Goal: Task Accomplishment & Management: Manage account settings

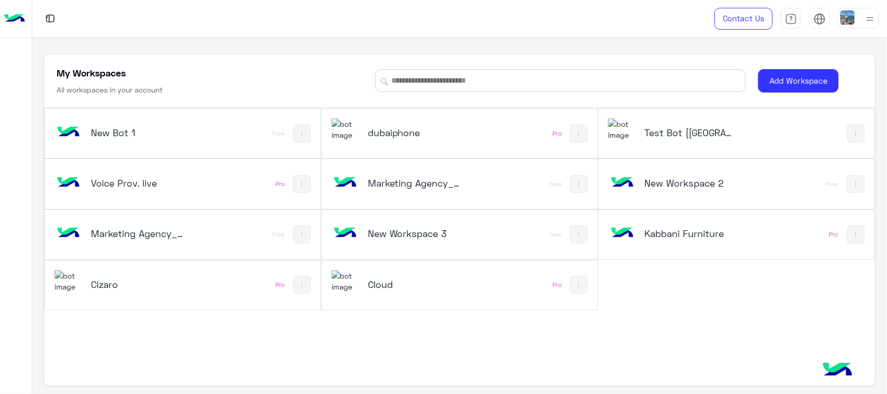
click at [448, 138] on h5 "dubaiphone" at bounding box center [414, 132] width 92 height 12
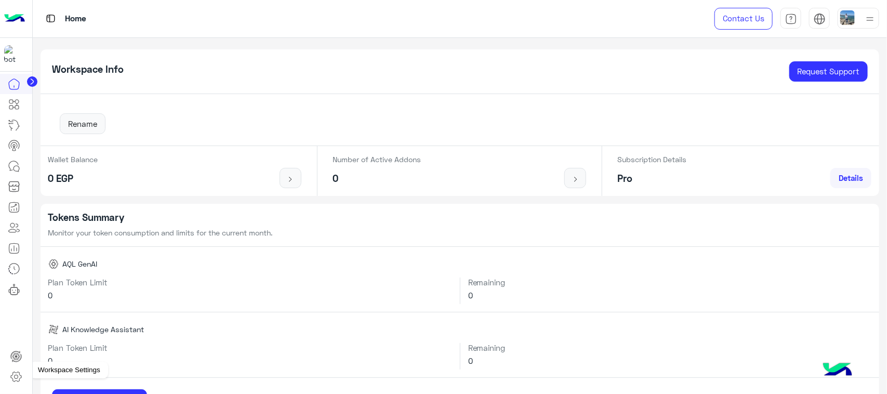
click at [14, 372] on icon at bounding box center [16, 376] width 12 height 12
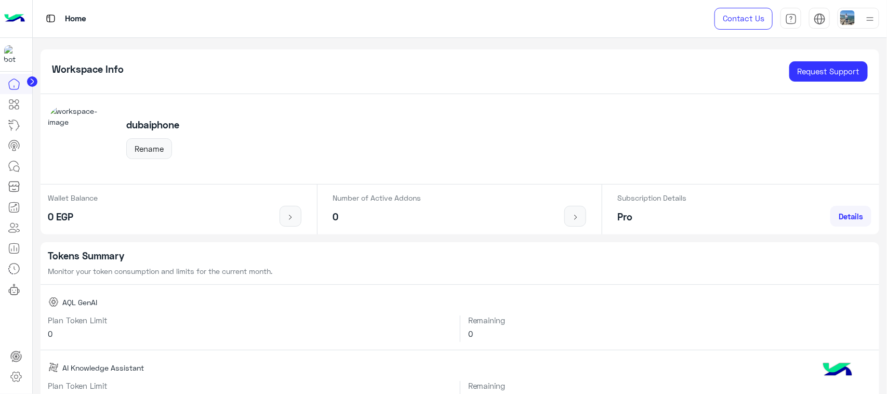
click at [18, 380] on icon at bounding box center [16, 376] width 12 height 12
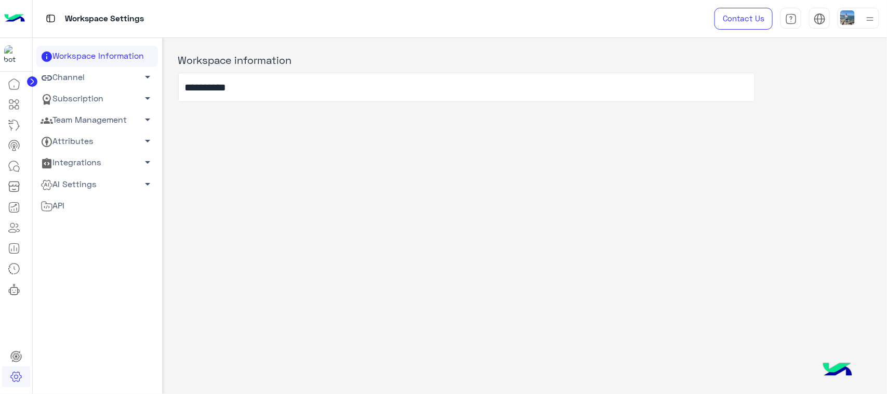
click at [99, 115] on link "Team Management arrow_drop_down" at bounding box center [97, 120] width 122 height 21
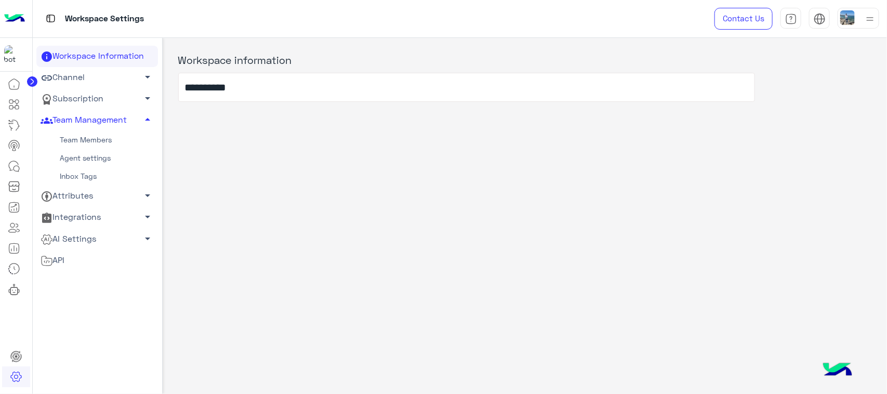
click at [82, 138] on link "Team Members" at bounding box center [97, 140] width 122 height 18
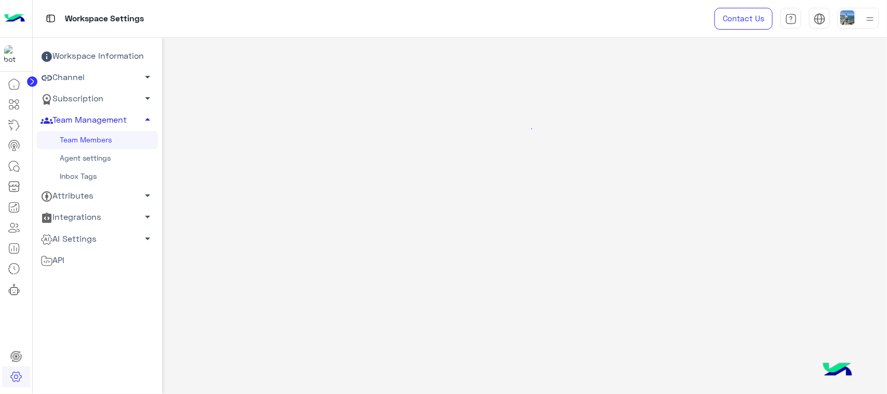
click at [105, 120] on link "Team Management arrow_drop_up" at bounding box center [97, 120] width 122 height 21
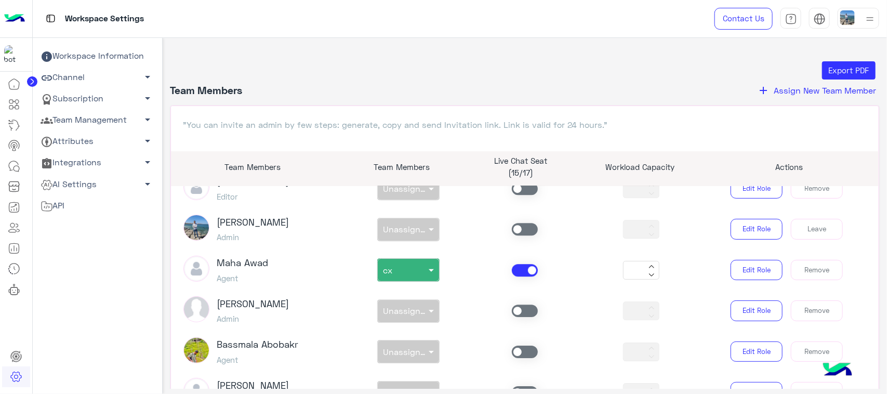
scroll to position [1439, 0]
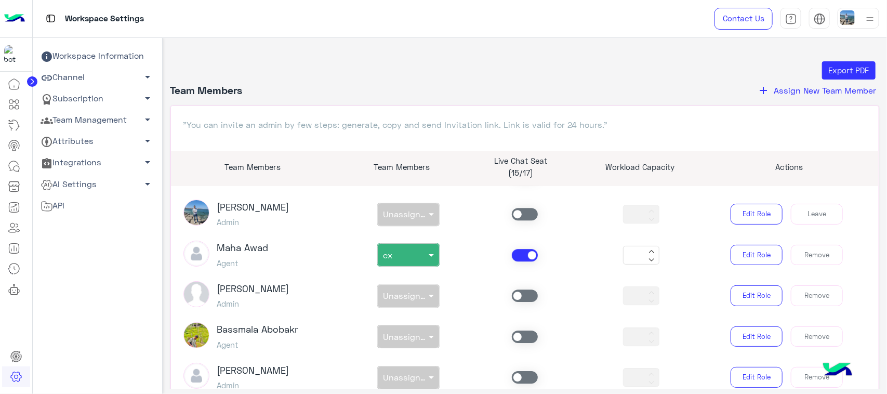
click at [190, 331] on img at bounding box center [196, 335] width 26 height 26
click at [203, 327] on img at bounding box center [196, 335] width 26 height 26
click at [225, 324] on h3 "Bassmala Abobakr" at bounding box center [258, 329] width 82 height 11
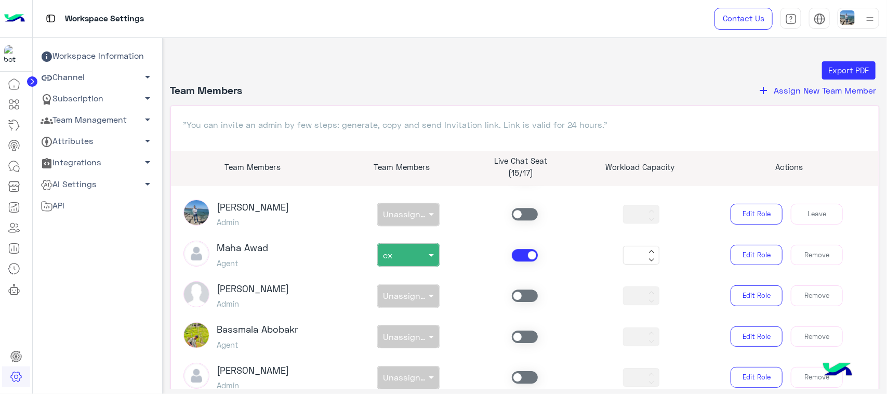
click at [273, 324] on h3 "Bassmala Abobakr" at bounding box center [258, 329] width 82 height 11
click at [229, 322] on div "Bassmala Abobakr Agent" at bounding box center [258, 336] width 82 height 29
click at [235, 324] on h3 "Bassmala Abobakr" at bounding box center [258, 329] width 82 height 11
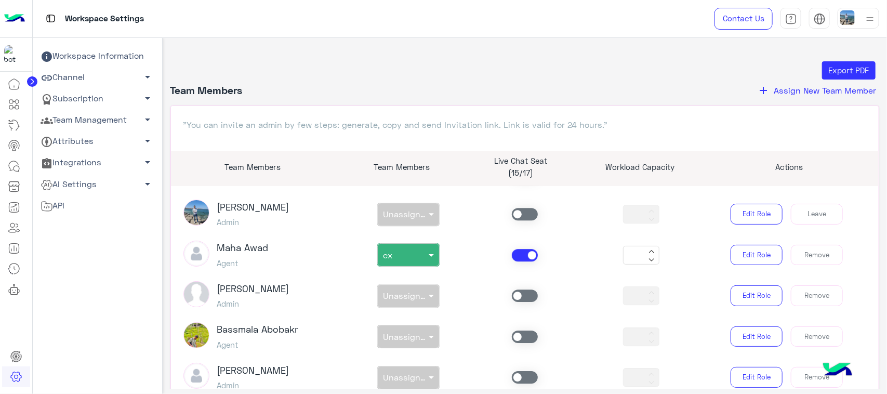
click at [289, 324] on h3 "Bassmala Abobakr" at bounding box center [258, 329] width 82 height 11
click at [224, 324] on h3 "Bassmala Abobakr" at bounding box center [258, 329] width 82 height 11
click at [197, 330] on img at bounding box center [196, 335] width 26 height 26
click at [796, 89] on span "Assign New Team Member" at bounding box center [824, 90] width 102 height 10
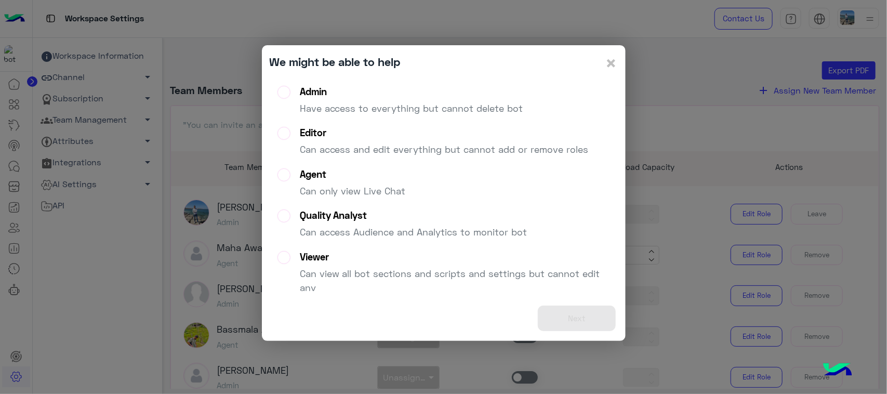
click at [354, 109] on p "Have access to everything but cannot delete bot" at bounding box center [411, 108] width 223 height 14
click at [551, 309] on button "Next" at bounding box center [577, 317] width 78 height 25
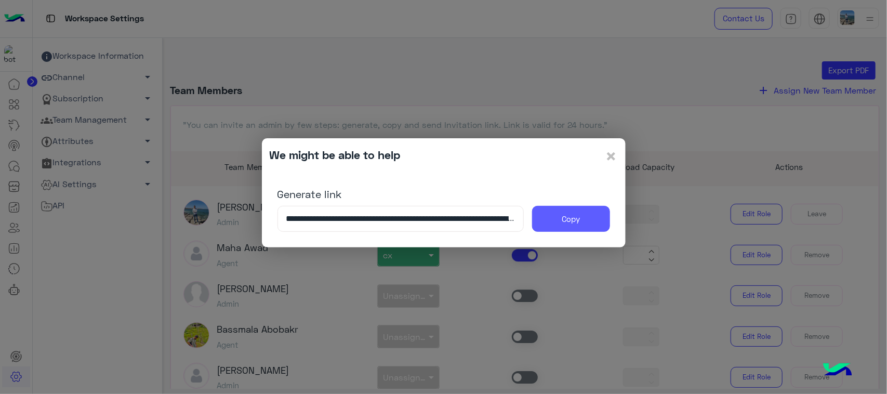
click at [582, 226] on button "Copy" at bounding box center [571, 219] width 78 height 26
click at [604, 153] on div "We might be able to help ×" at bounding box center [444, 156] width 348 height 20
click at [610, 152] on span "×" at bounding box center [611, 155] width 12 height 23
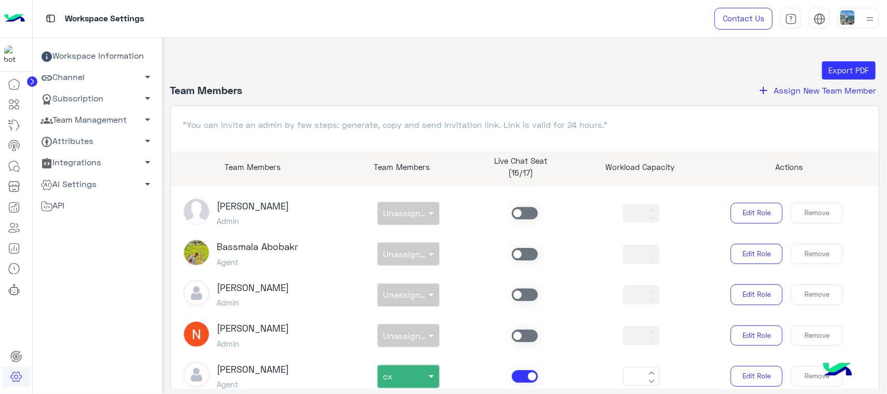
scroll to position [1484, 0]
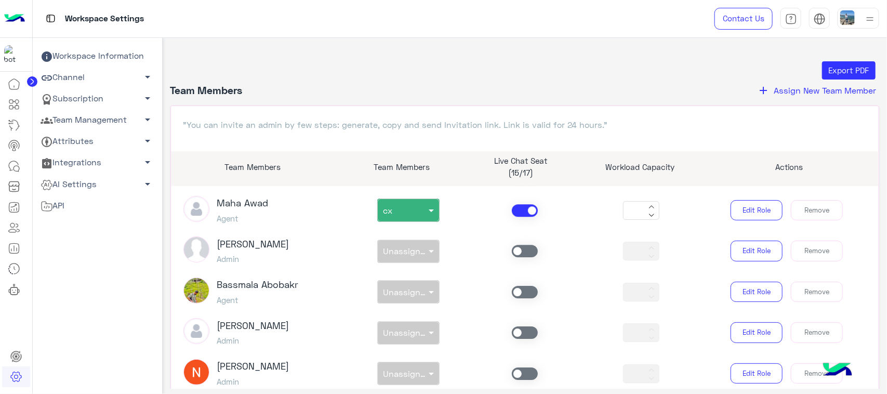
click at [284, 279] on h3 "Bassmala Abobakr" at bounding box center [258, 284] width 82 height 11
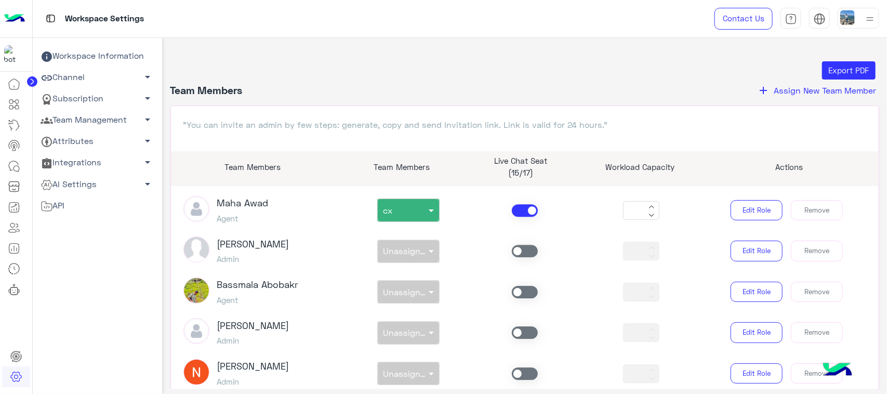
click at [284, 279] on h3 "Bassmala Abobakr" at bounding box center [258, 284] width 82 height 11
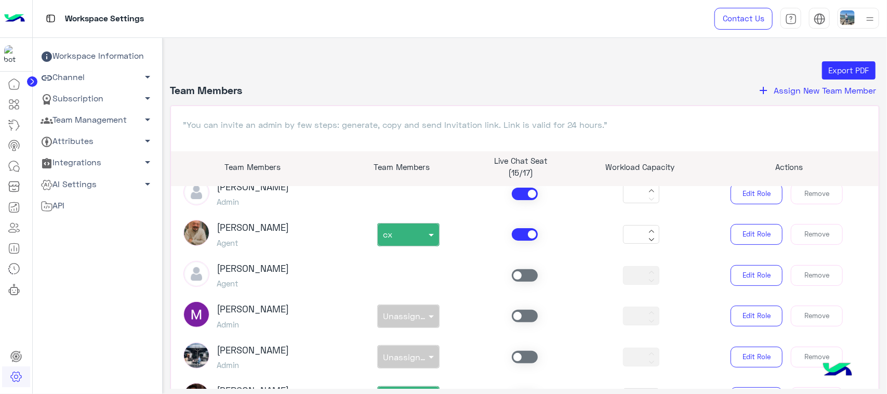
scroll to position [0, 0]
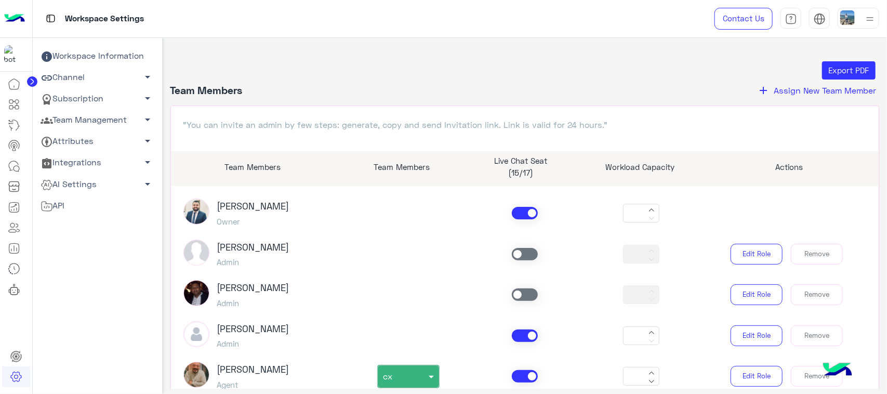
click at [300, 239] on div "[PERSON_NAME] Admin" at bounding box center [263, 253] width 175 height 29
click at [312, 141] on span ""You can invite an admin by few steps: generate, copy and send Invitation link.…" at bounding box center [525, 134] width 708 height 33
click at [344, 84] on header "Team Members add Assign New Team Member" at bounding box center [524, 95] width 709 height 22
click at [258, 208] on h3 "[PERSON_NAME]" at bounding box center [253, 205] width 72 height 11
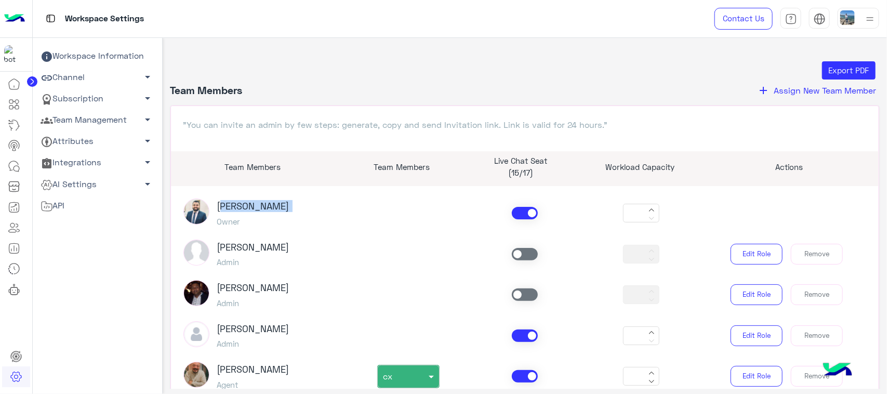
click at [258, 208] on h3 "[PERSON_NAME]" at bounding box center [253, 205] width 72 height 11
click at [262, 207] on h3 "[PERSON_NAME]" at bounding box center [253, 205] width 72 height 11
click at [16, 167] on icon at bounding box center [14, 166] width 12 height 12
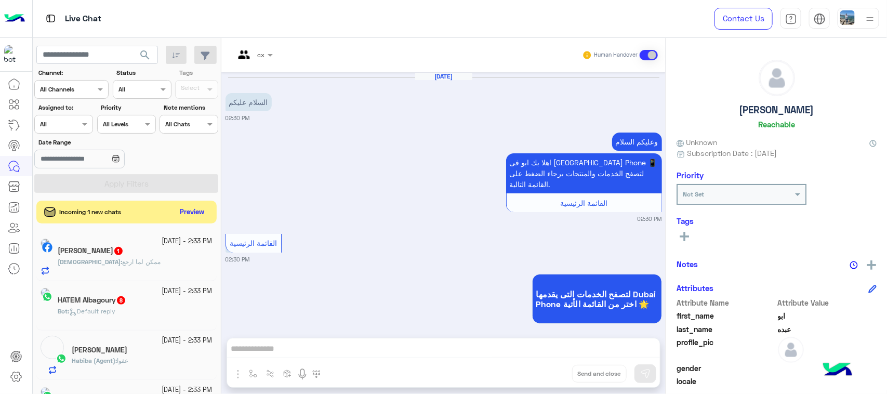
scroll to position [1333, 0]
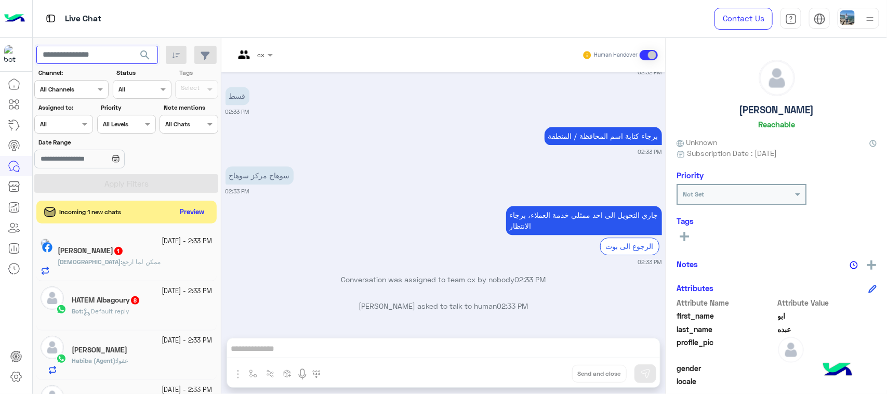
click at [92, 58] on input "text" at bounding box center [97, 55] width 122 height 19
paste input "**********"
type input "**********"
click at [132, 46] on button "search" at bounding box center [144, 57] width 25 height 22
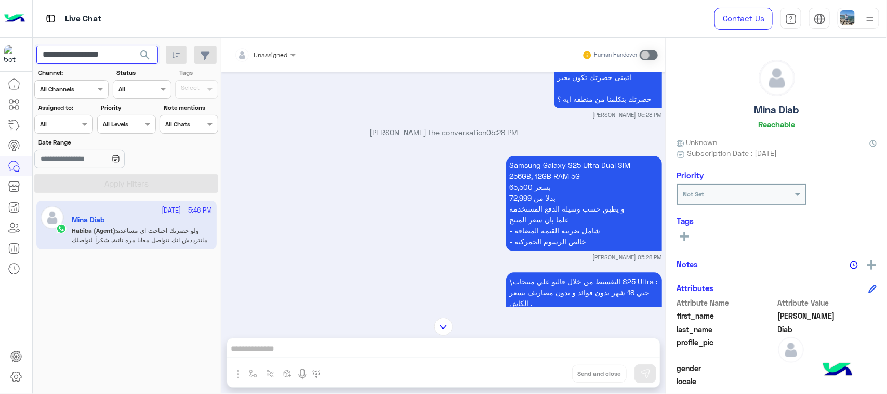
scroll to position [1102, 0]
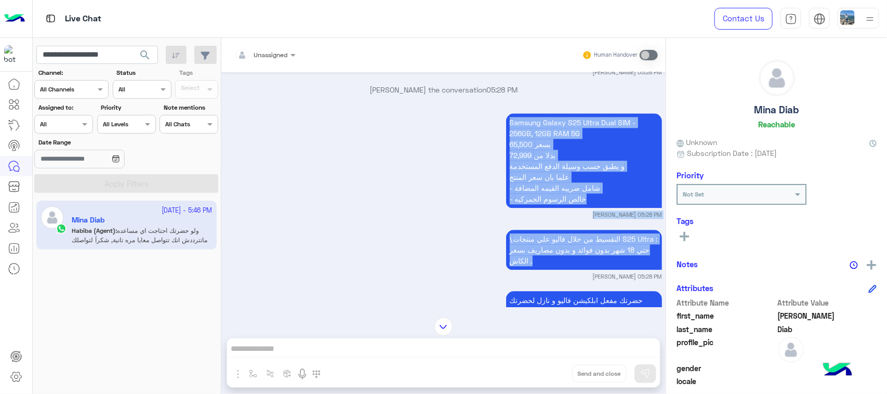
drag, startPoint x: 503, startPoint y: 102, endPoint x: 530, endPoint y: 263, distance: 162.8
click at [530, 263] on div "[DATE] Hello! Can I get more info on this? 01:15 PM اهلاً بيك اهلا ب[GEOGRAPHIC…" at bounding box center [443, 189] width 444 height 235
click at [468, 250] on div "\التقسيط من خلال فاليو علي منتجات S25 Ultra : حتي 18 شهر بدون فوائد و بدون مصار…" at bounding box center [443, 253] width 436 height 53
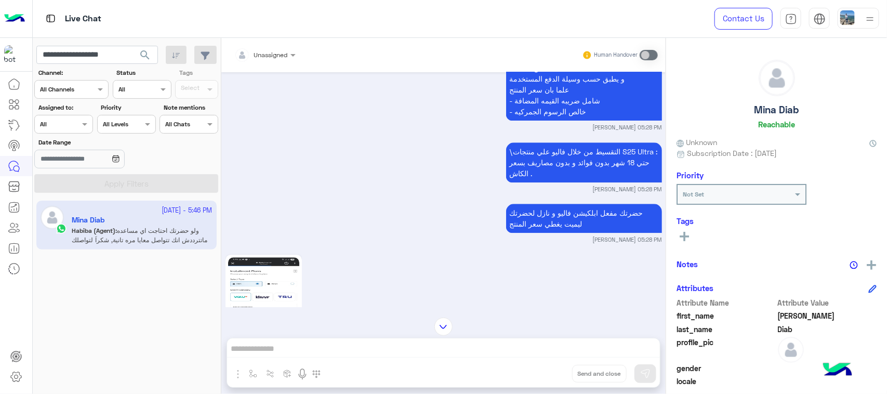
scroll to position [1232, 0]
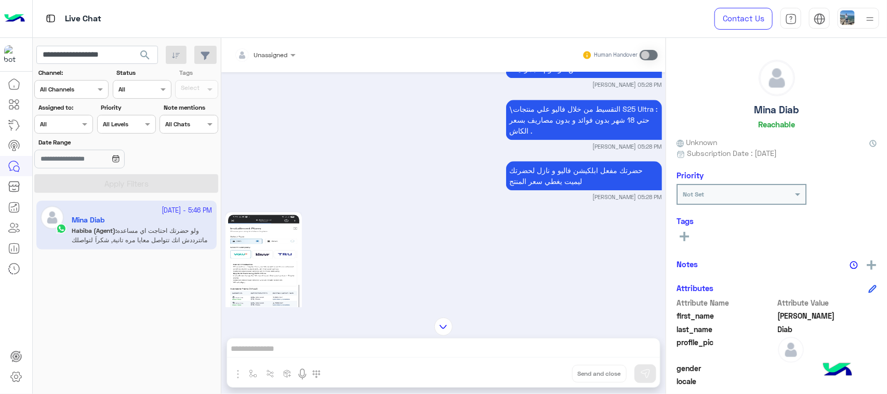
click at [251, 261] on img at bounding box center [263, 277] width 71 height 126
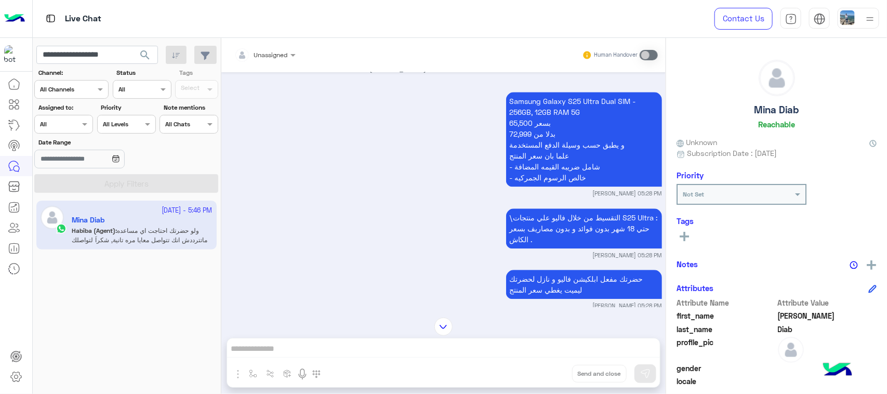
scroll to position [1080, 0]
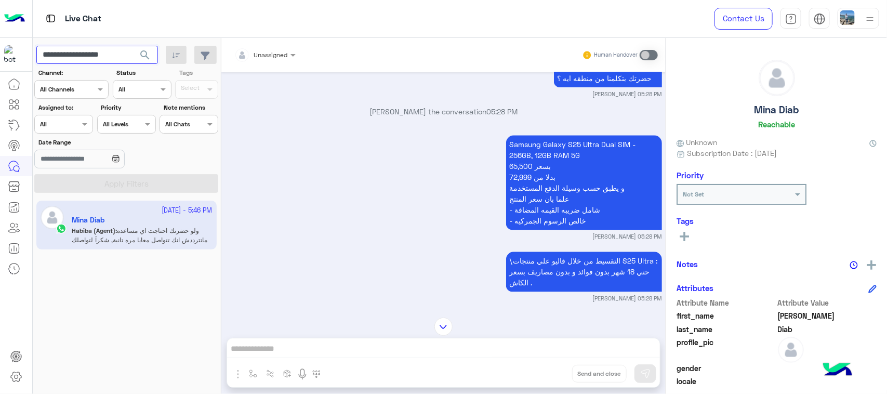
click at [125, 60] on input "**********" at bounding box center [97, 55] width 122 height 19
paste input "**********"
type input "**********"
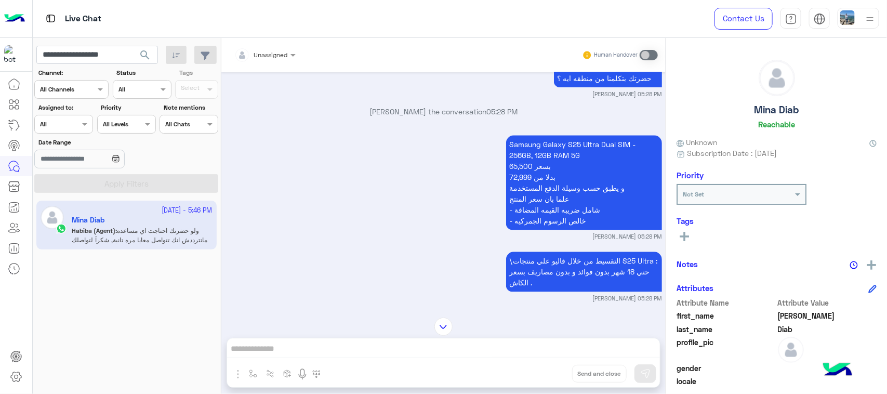
click at [146, 57] on span "search" at bounding box center [145, 55] width 12 height 12
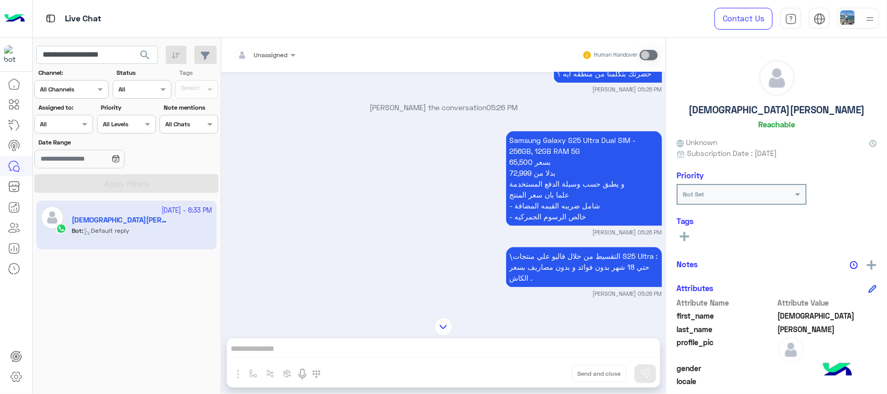
scroll to position [1043, 0]
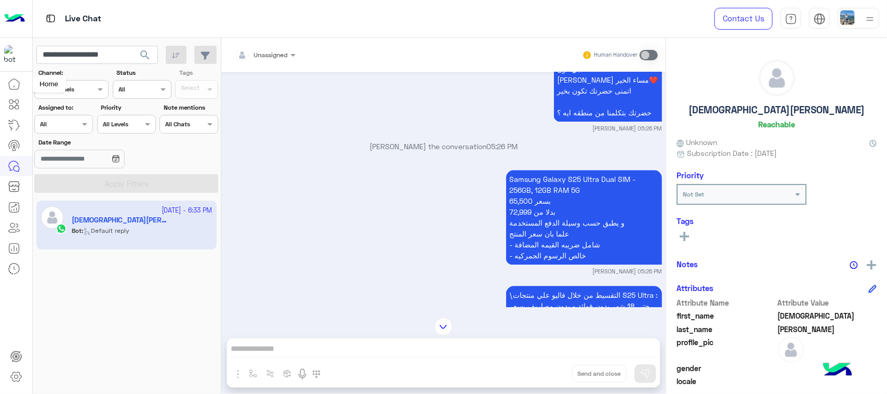
click at [16, 86] on icon at bounding box center [14, 84] width 12 height 12
